Goal: Information Seeking & Learning: Learn about a topic

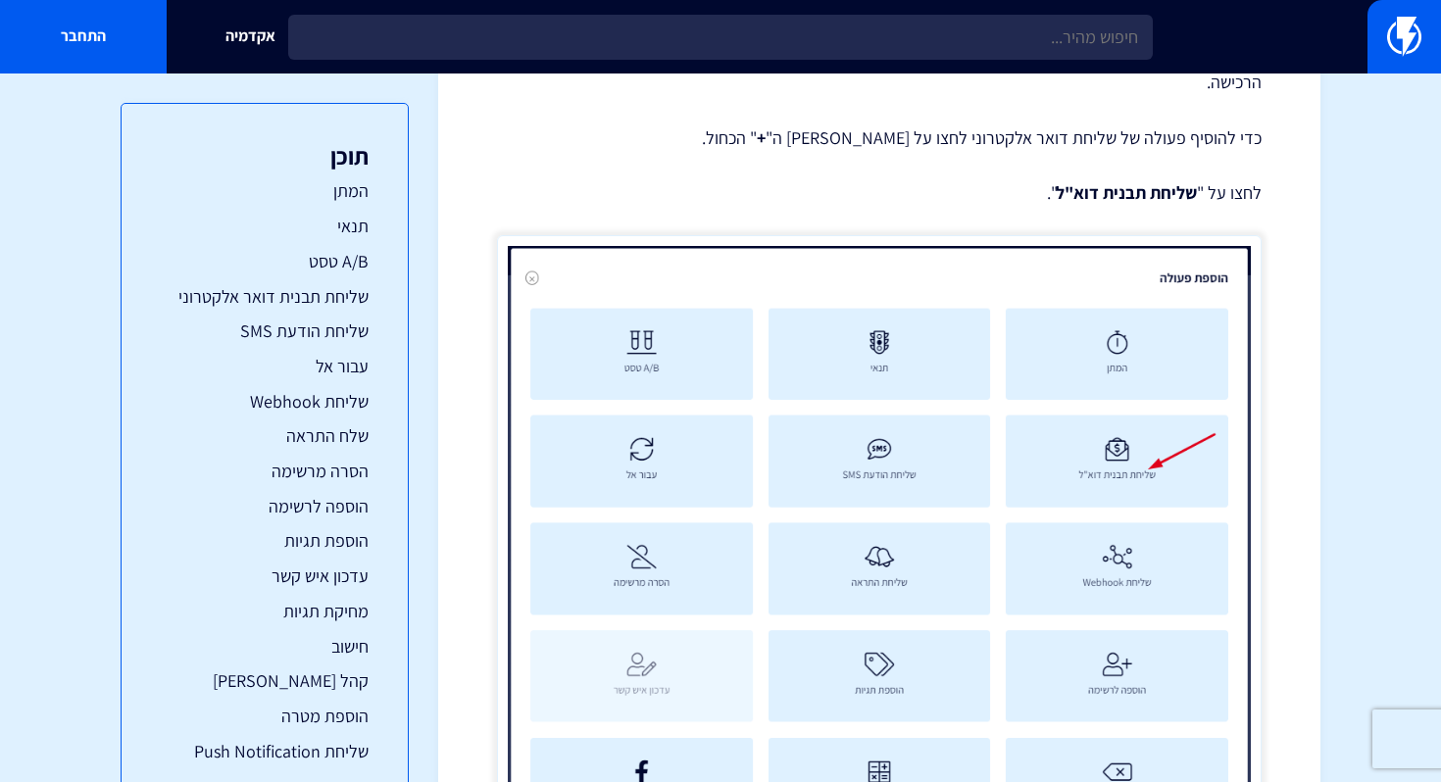
scroll to position [6475, 0]
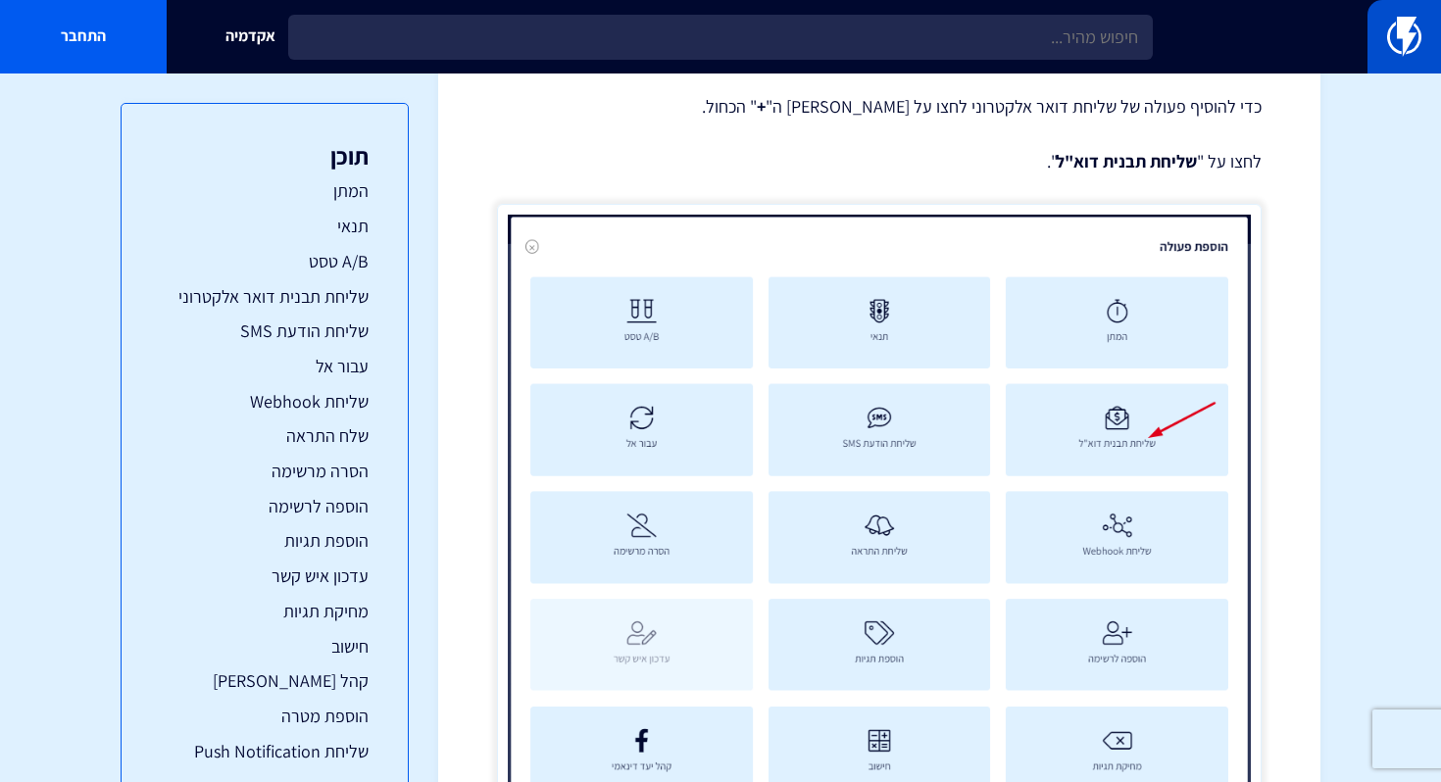
click at [1374, 23] on link at bounding box center [1403, 36] width 73 height 73
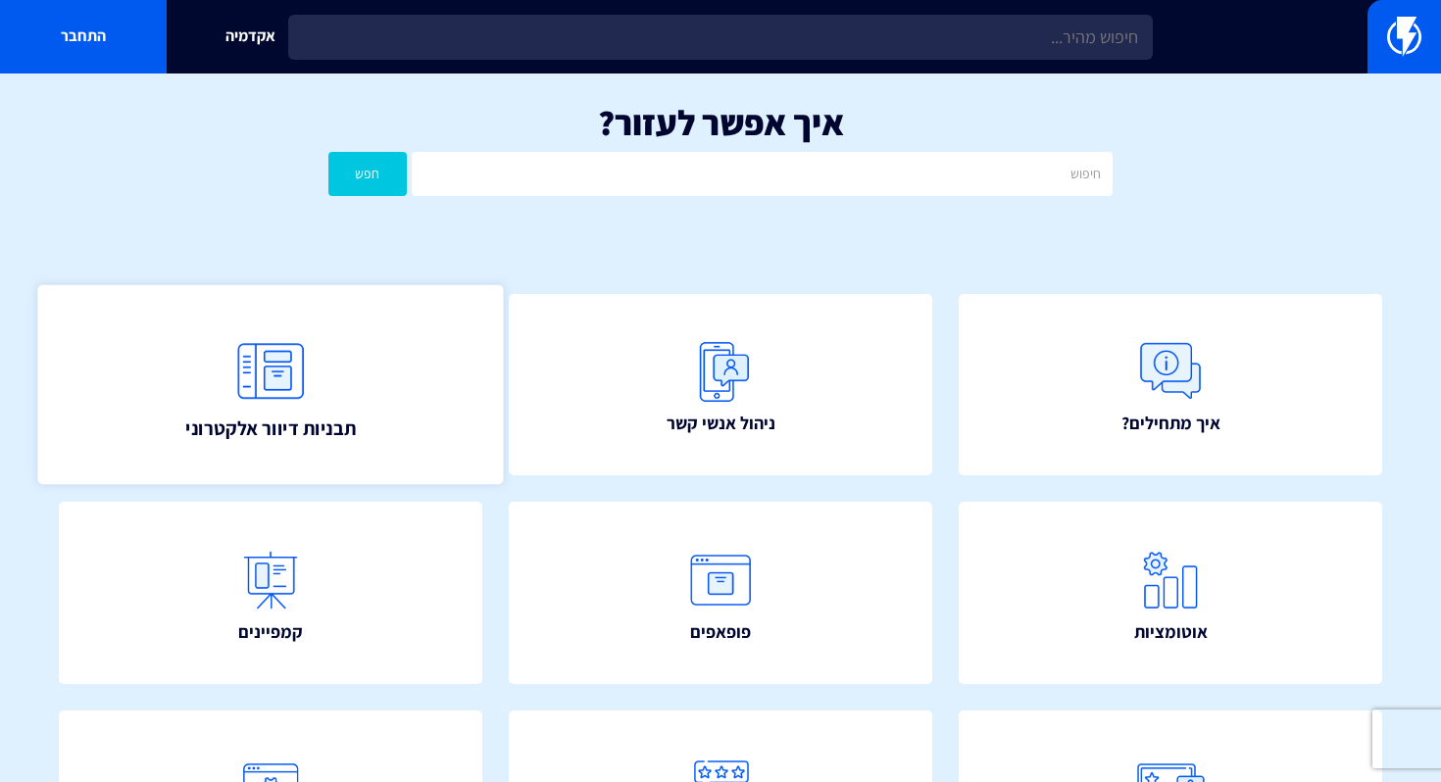
click at [317, 319] on link "תבניות דיוור אלקטרוני" at bounding box center [269, 384] width 465 height 200
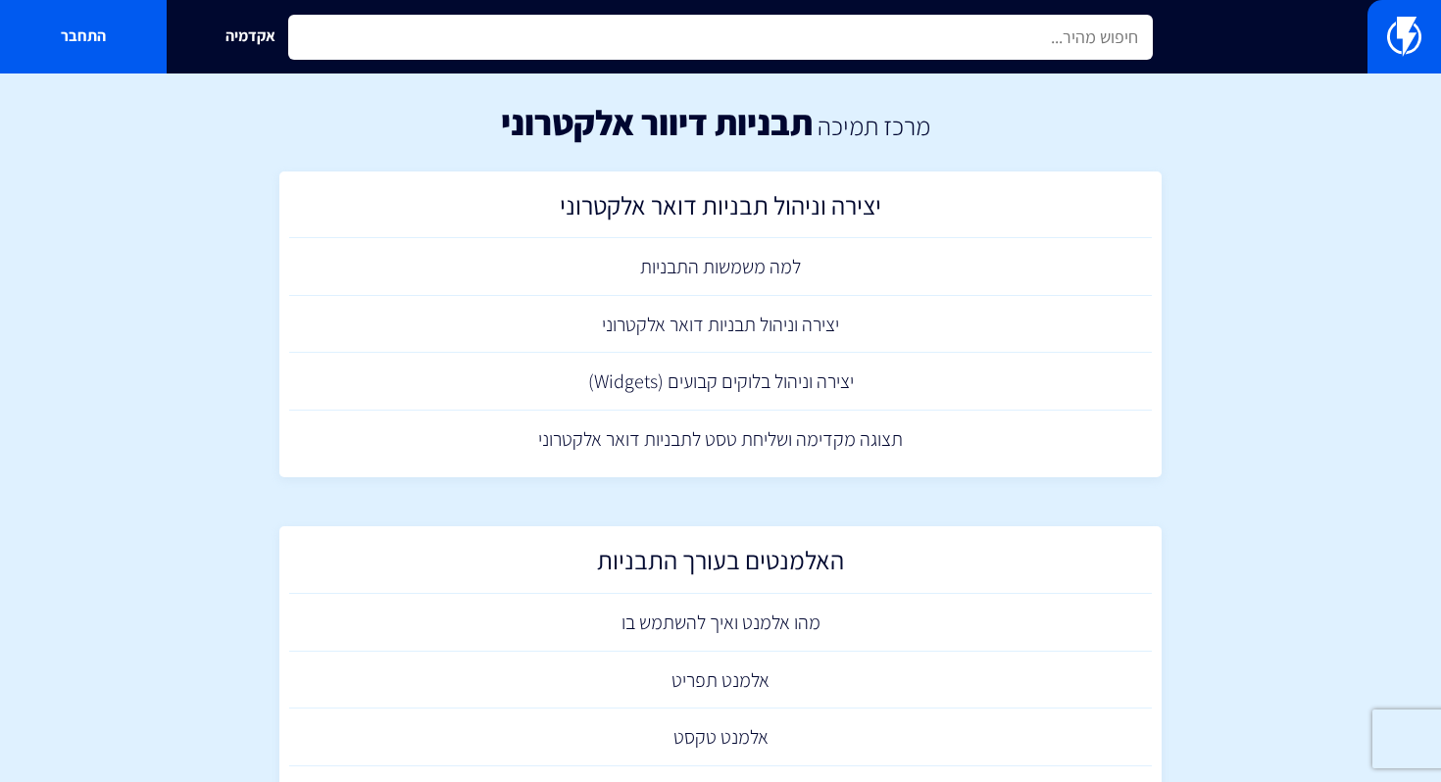
click at [1002, 53] on input "text" at bounding box center [720, 37] width 864 height 45
type input "א"
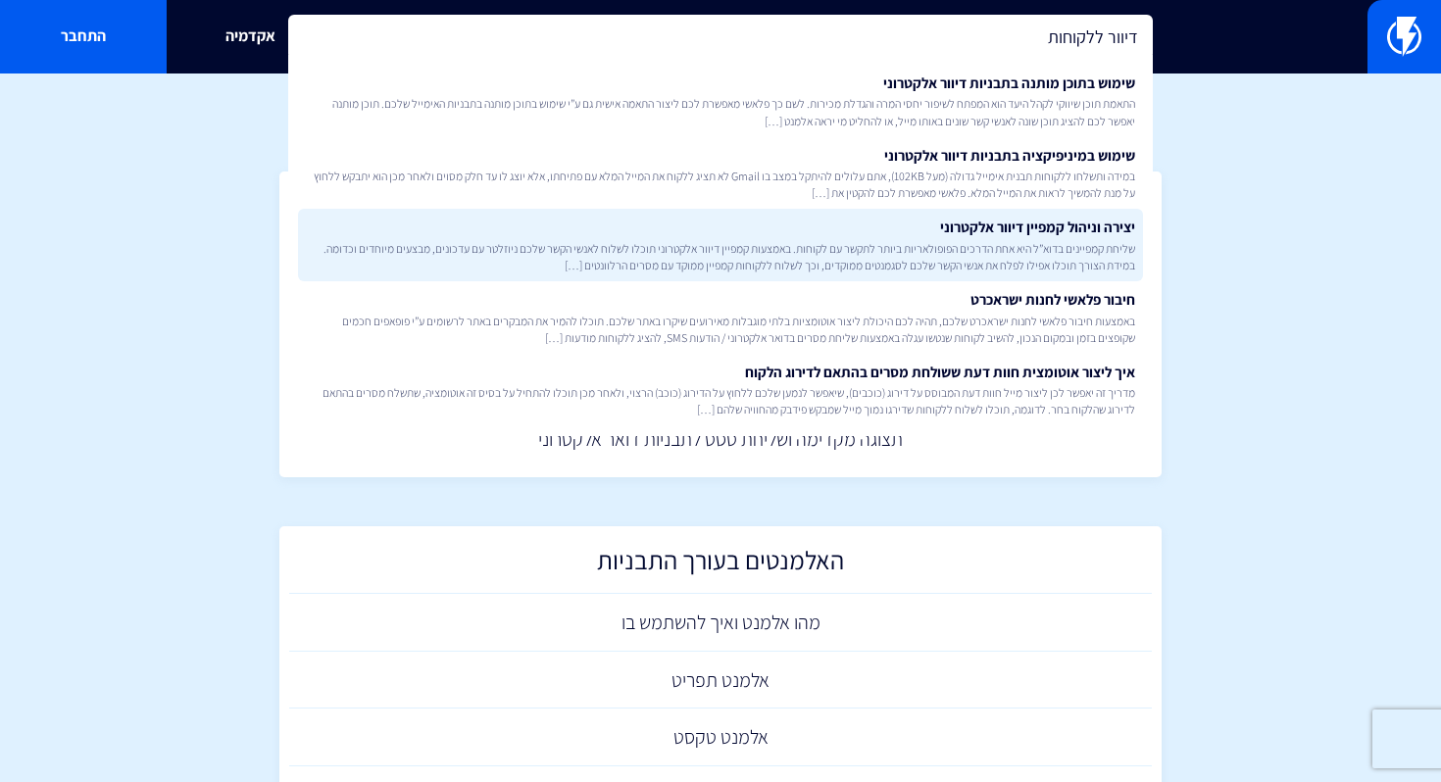
type input "דיוור ללקוחות"
click at [964, 247] on span "שליחת קמפיינים בדוא”ל היא אחת הדרכים הפופולאריות ביותר לתקשר עם לקוחות. באמצעות…" at bounding box center [720, 256] width 829 height 33
